Goal: Download file/media

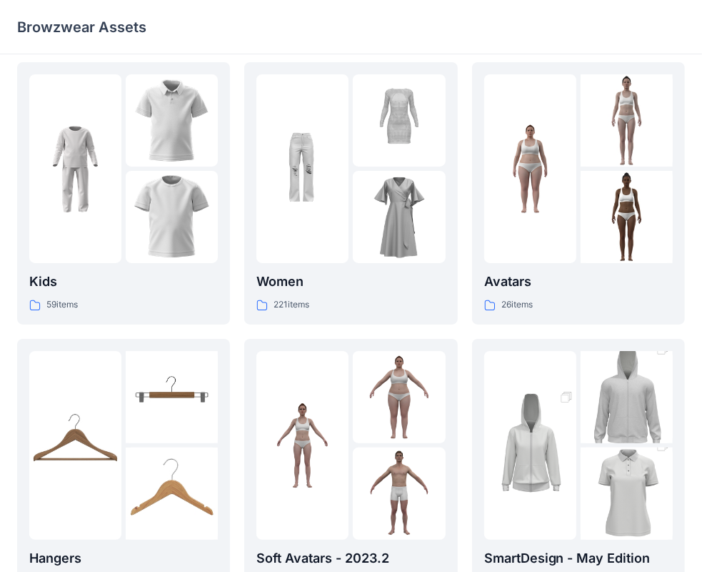
scroll to position [354, 0]
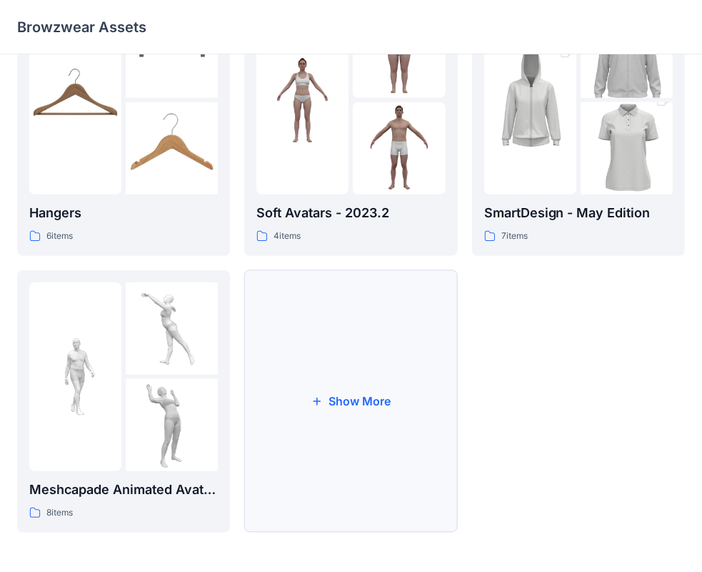
click at [399, 423] on button "Show More" at bounding box center [350, 401] width 213 height 262
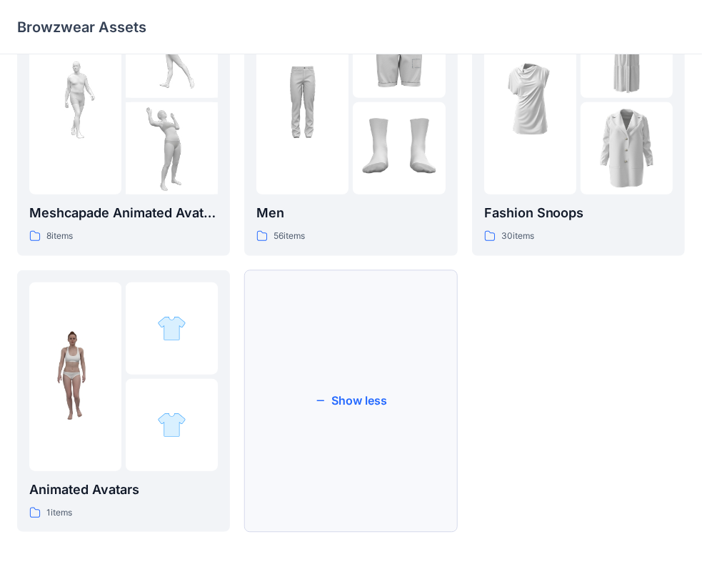
click at [302, 402] on button "Show less" at bounding box center [350, 401] width 213 height 262
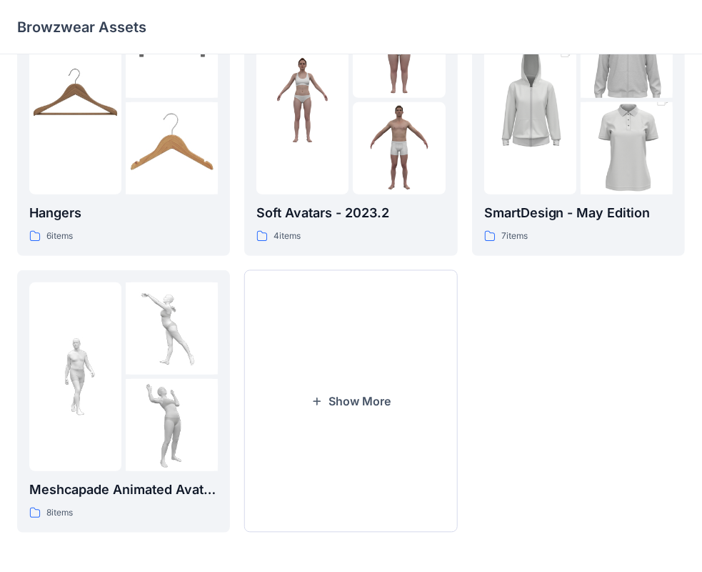
click at [302, 402] on button "Show More" at bounding box center [350, 401] width 213 height 262
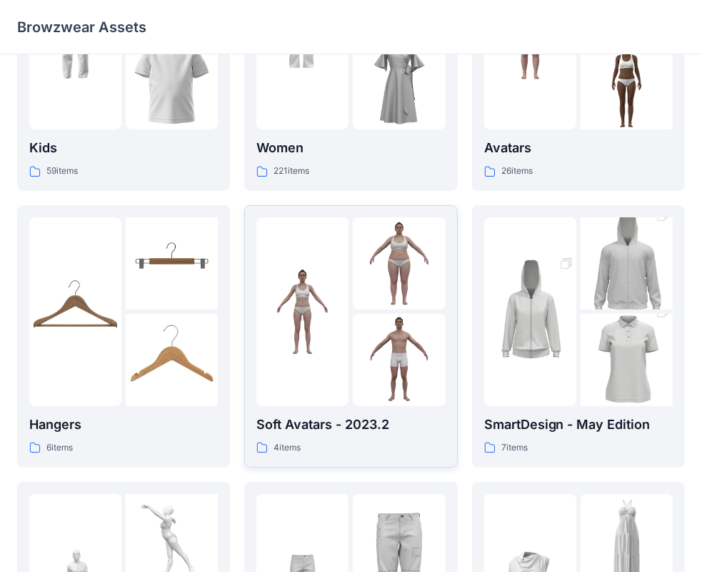
scroll to position [0, 0]
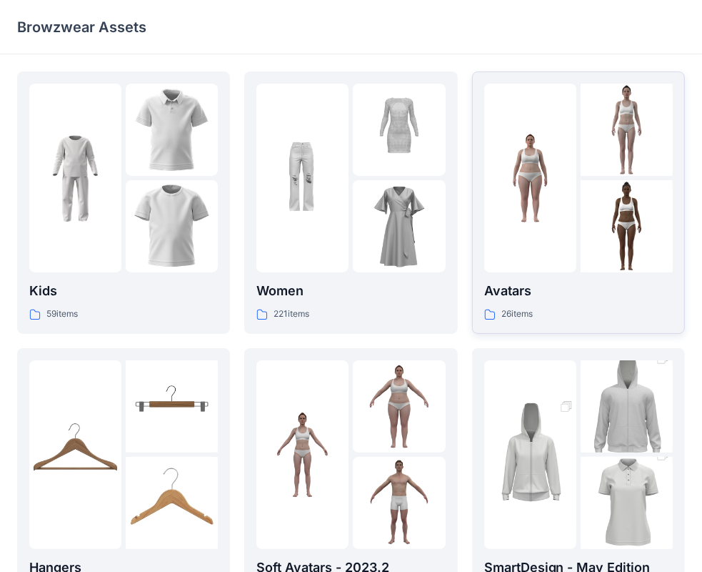
click at [654, 302] on div "Avatars 26 items" at bounding box center [578, 301] width 189 height 41
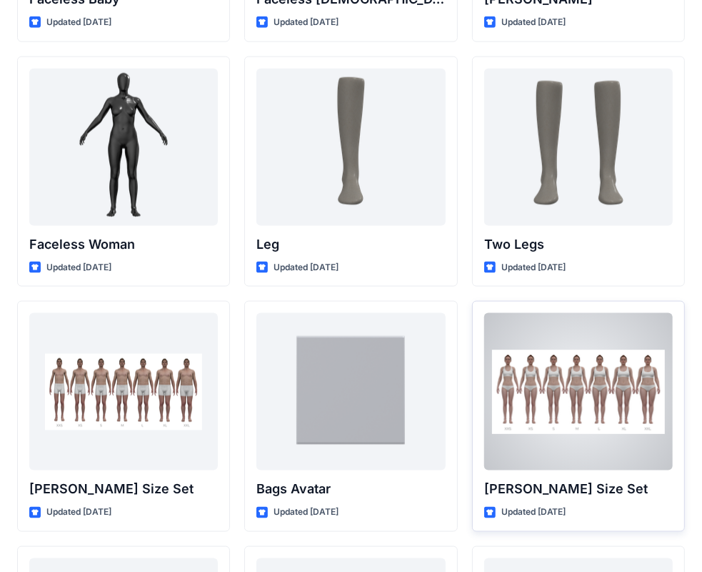
scroll to position [1318, 0]
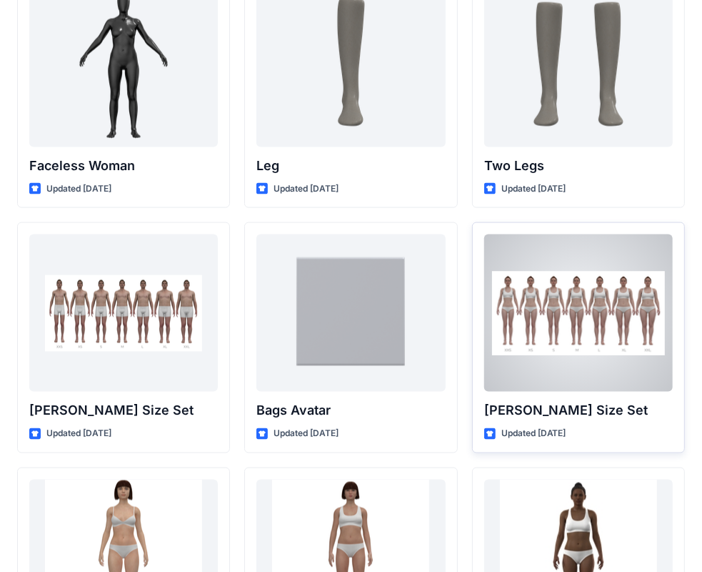
click at [617, 345] on div at bounding box center [578, 312] width 189 height 157
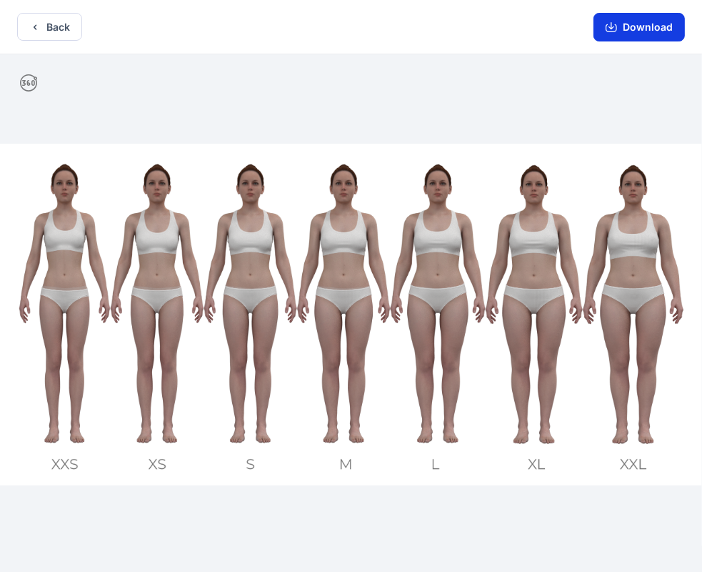
click at [667, 24] on button "Download" at bounding box center [639, 27] width 91 height 29
